Goal: Transaction & Acquisition: Purchase product/service

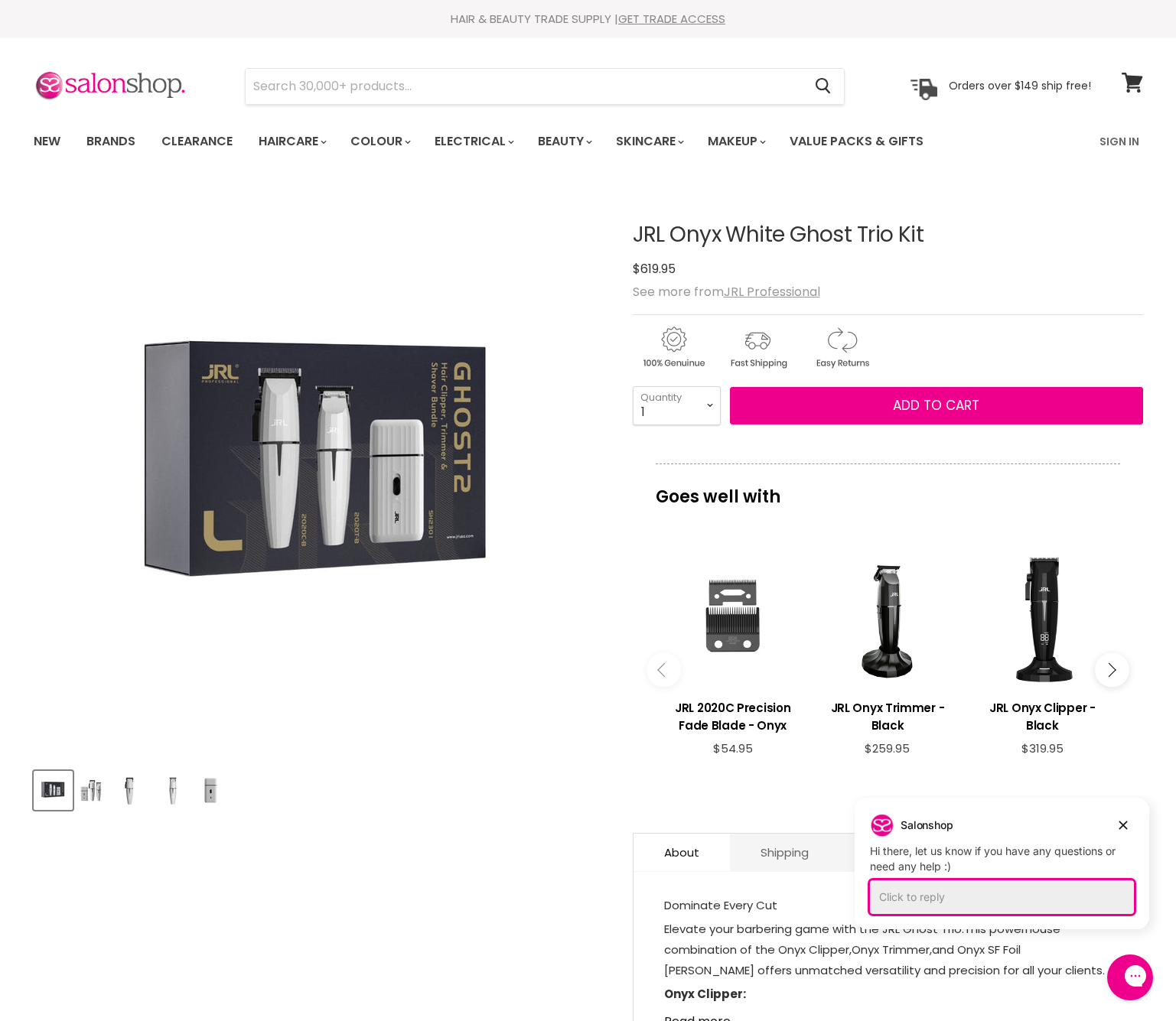
click at [995, 901] on div "Click to reply" at bounding box center [1002, 897] width 264 height 34
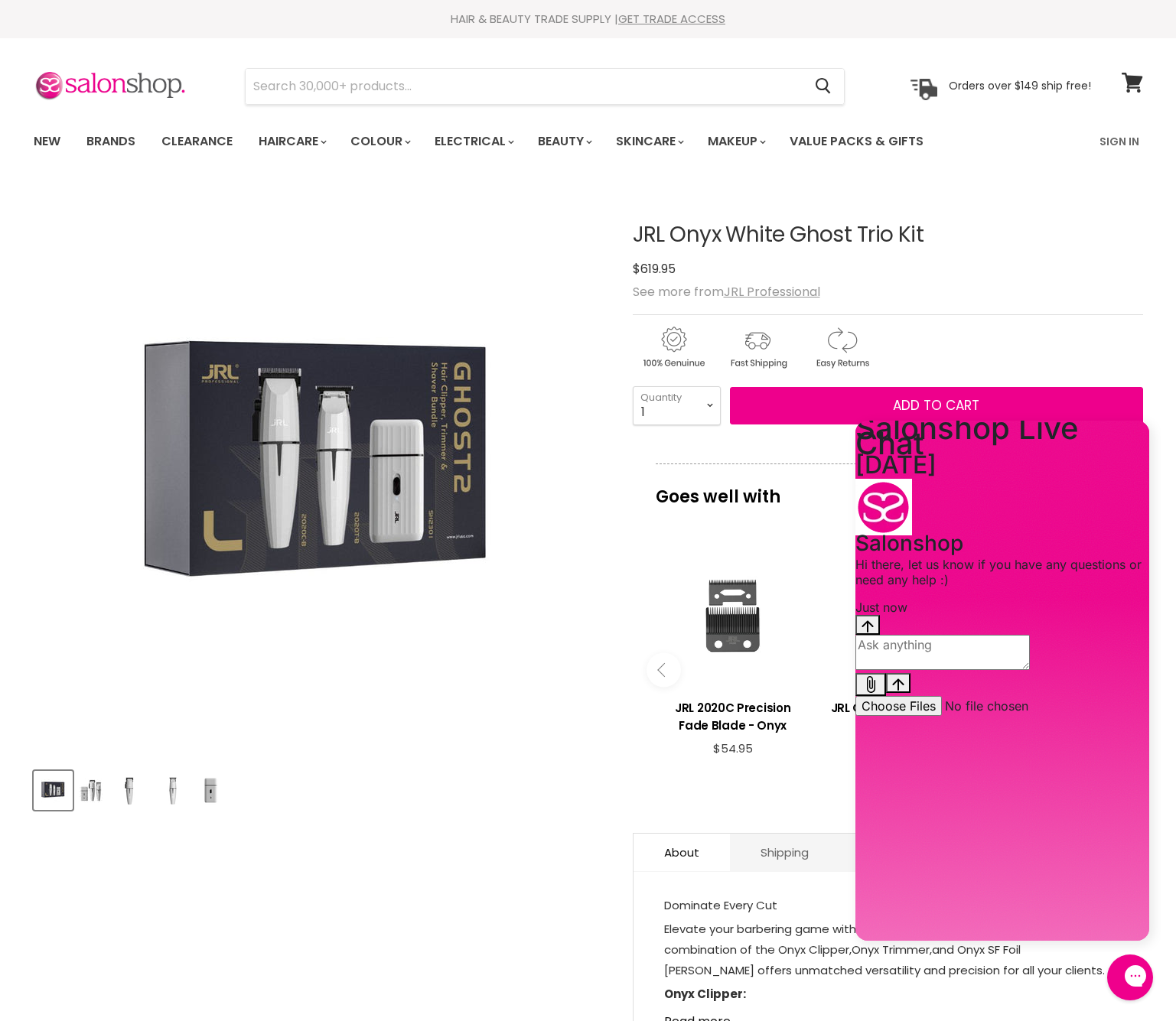
click at [968, 670] on textarea "live chat message input" at bounding box center [942, 653] width 174 height 36
type textarea "hi"
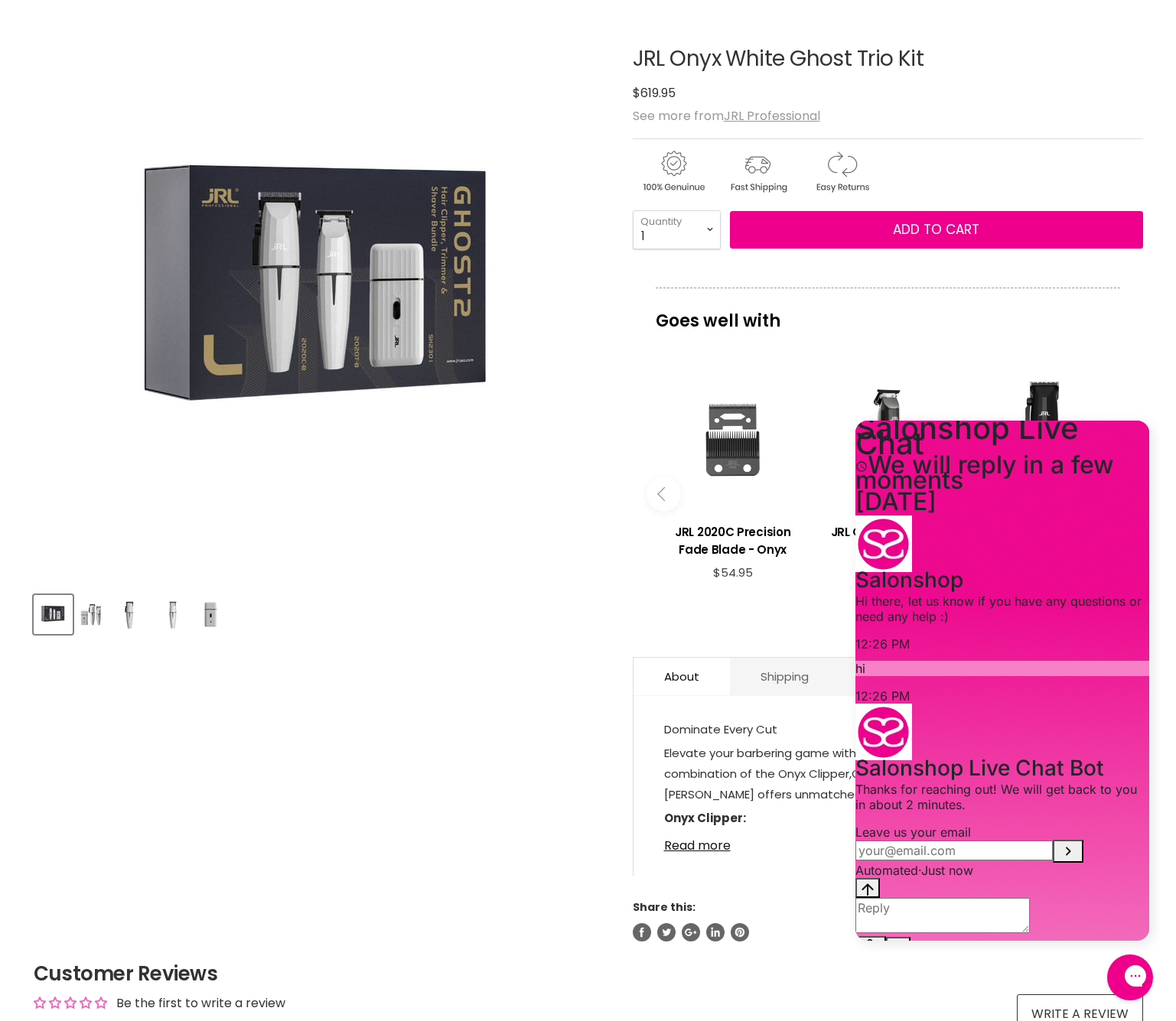
scroll to position [261, 0]
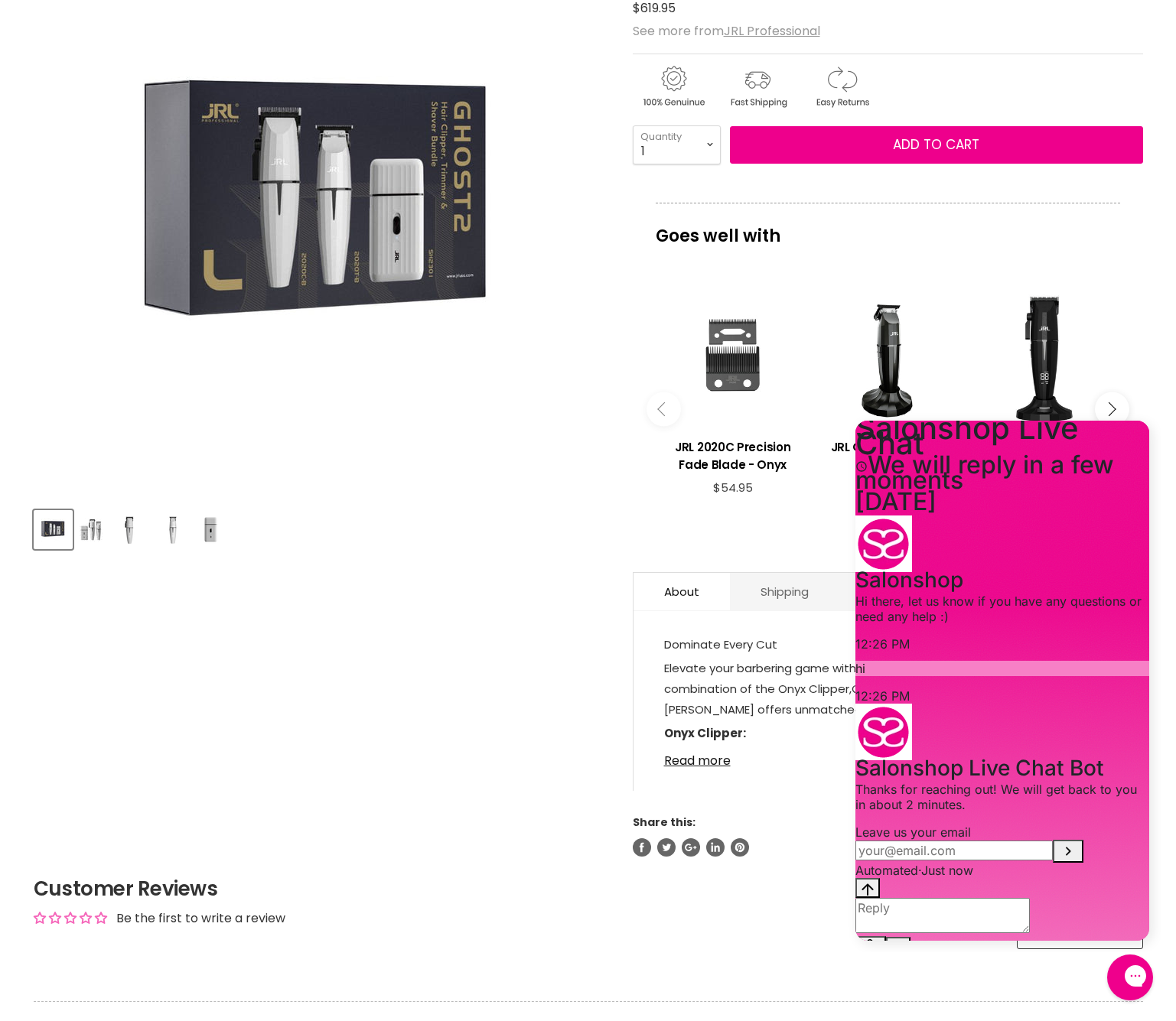
click at [932, 153] on div "JRL Onyx White Ghost Trio Kit No reviews $619.95 See more from JRL Professional…" at bounding box center [887, 391] width 510 height 933
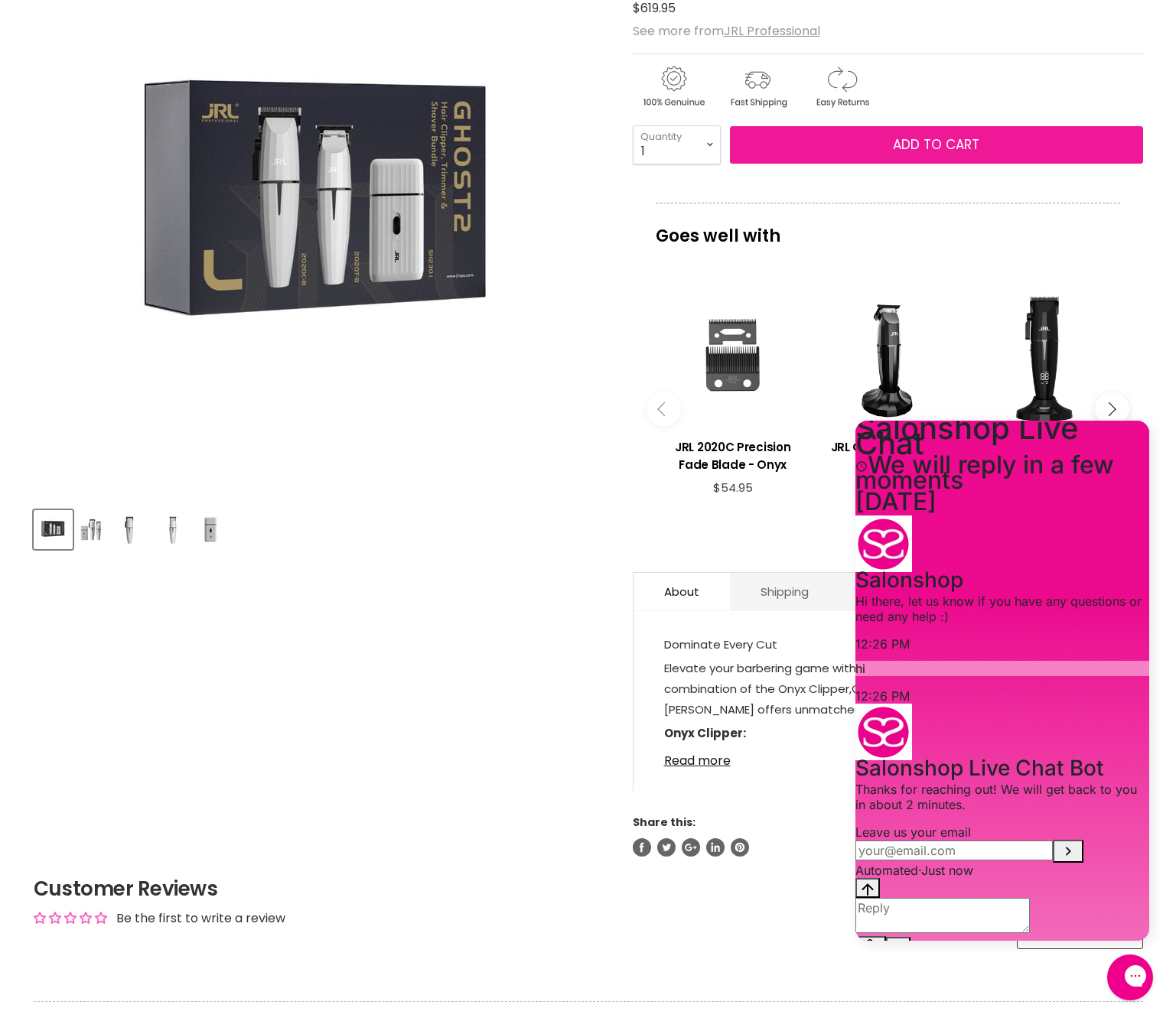
click at [912, 149] on span "Add to cart" at bounding box center [936, 144] width 87 height 18
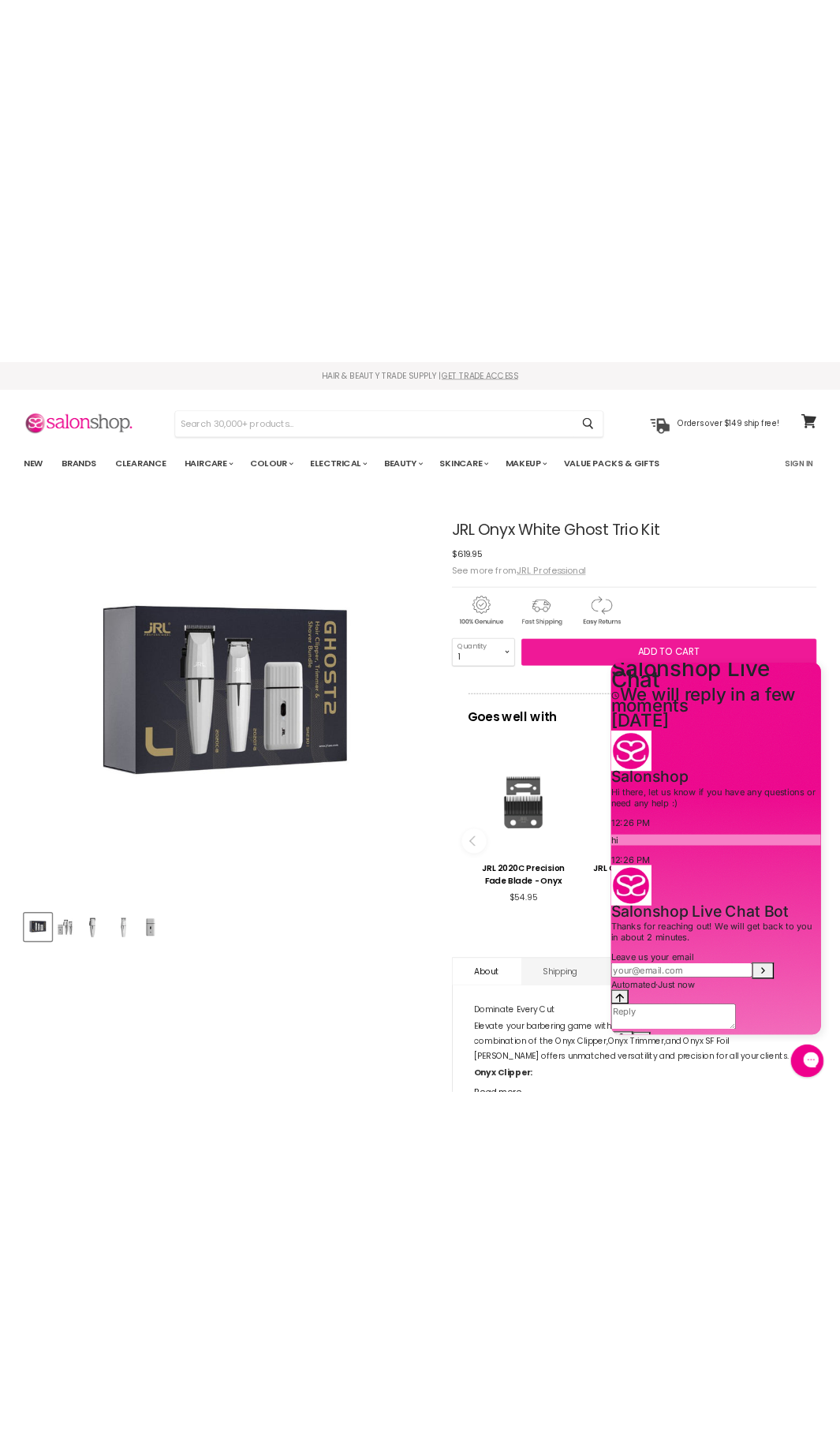
scroll to position [10, 0]
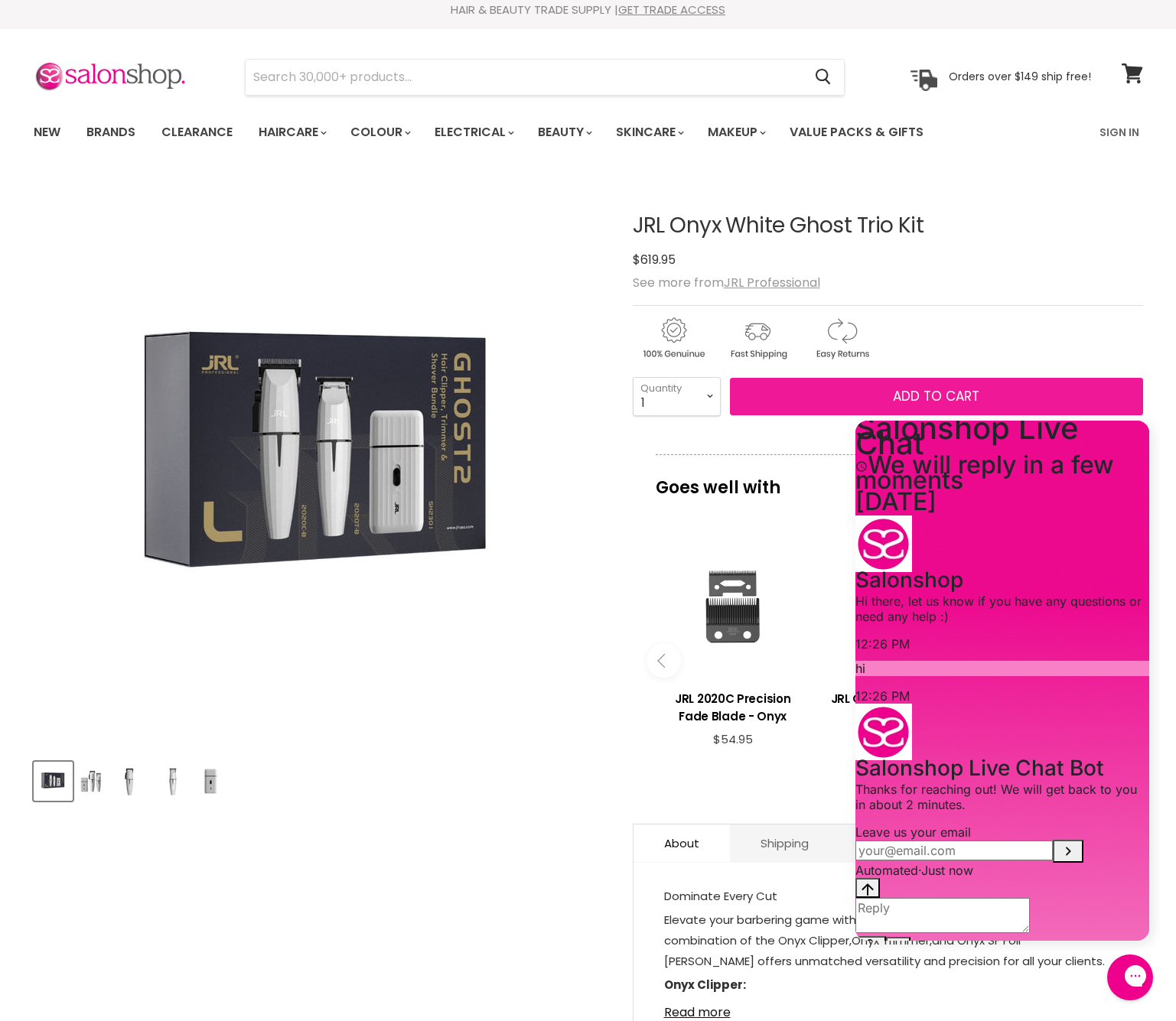
click at [958, 401] on span "Add to cart" at bounding box center [936, 396] width 87 height 18
